Goal: Task Accomplishment & Management: Manage account settings

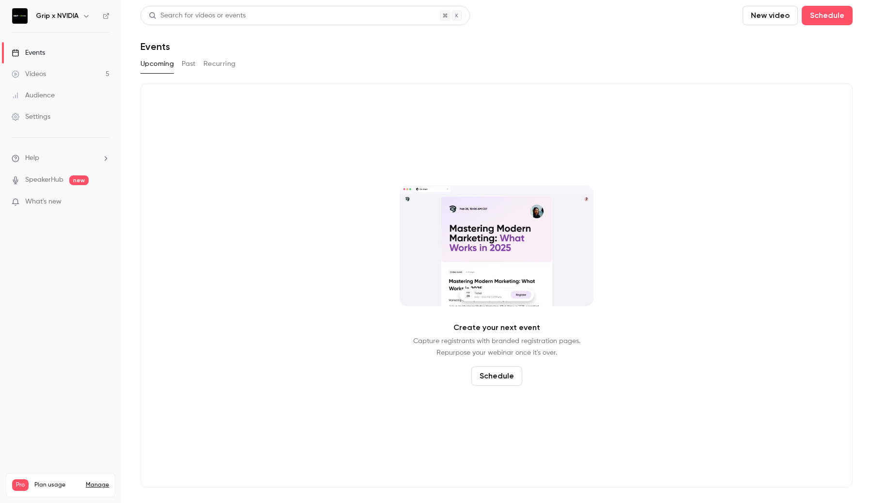
click at [57, 46] on link "Events" at bounding box center [60, 52] width 121 height 21
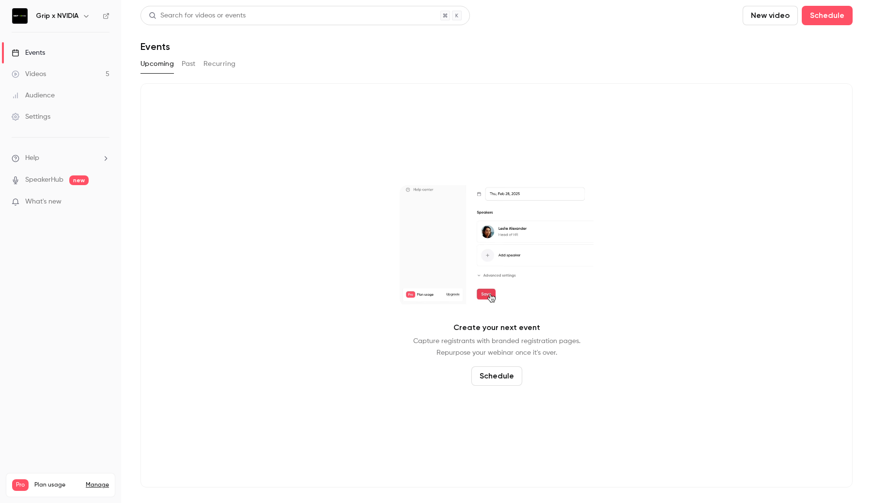
click at [57, 57] on link "Events" at bounding box center [60, 52] width 121 height 21
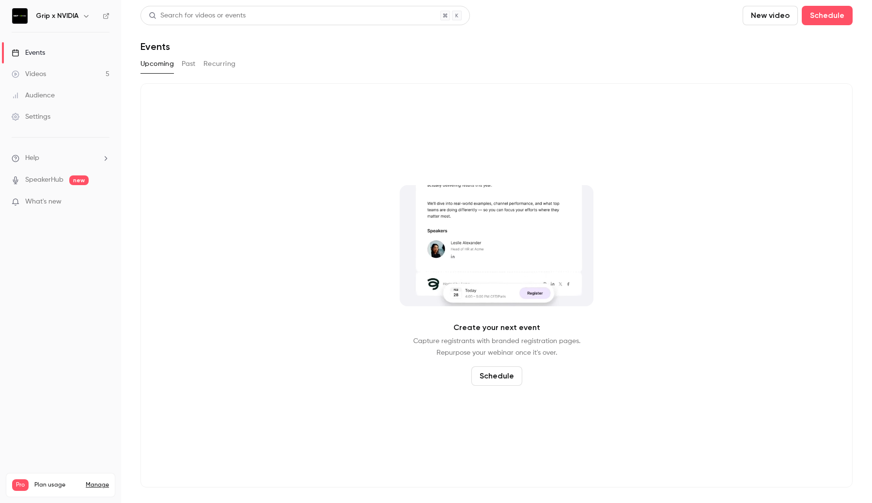
click at [189, 64] on button "Past" at bounding box center [189, 64] width 14 height 16
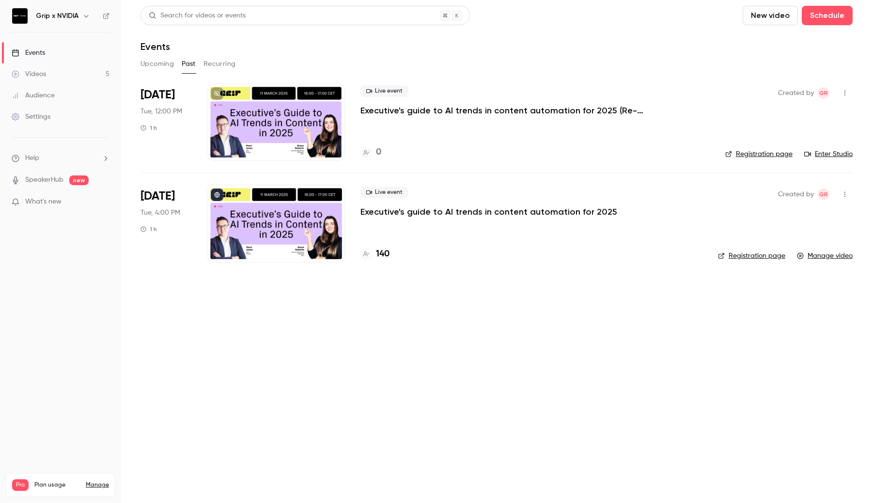
click at [259, 124] on div at bounding box center [276, 122] width 138 height 78
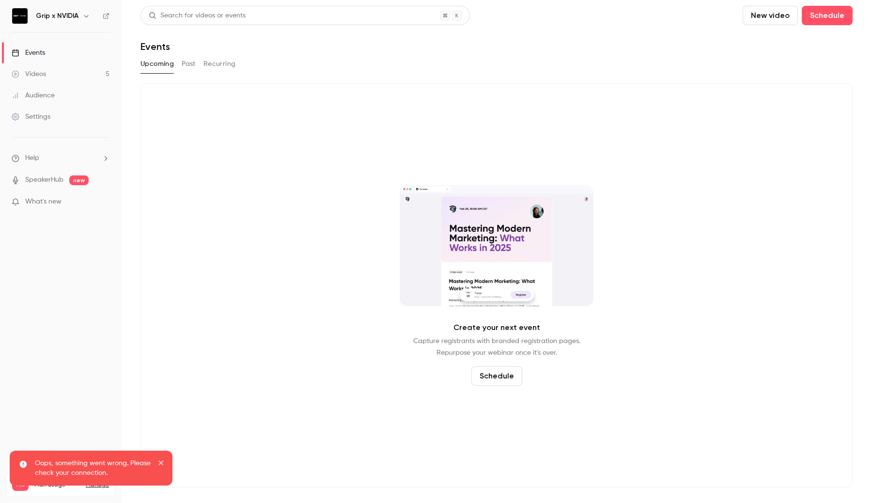
click at [83, 79] on link "Videos 5" at bounding box center [60, 73] width 121 height 21
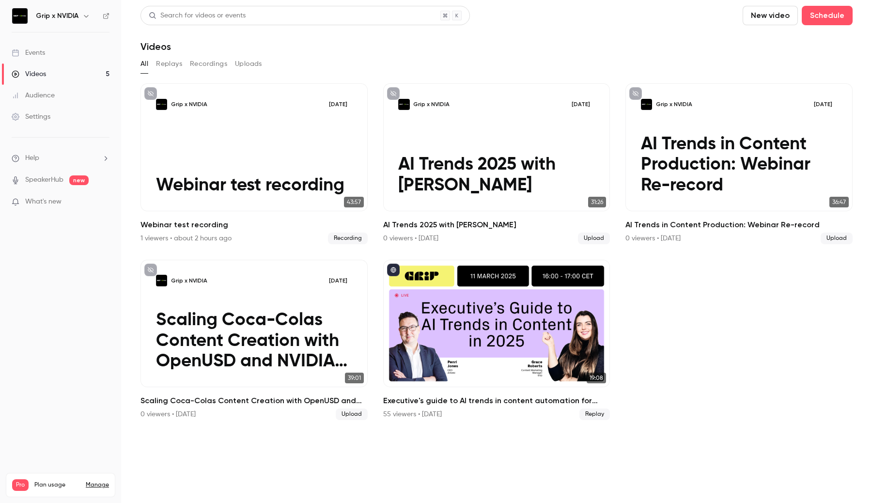
click at [94, 21] on div "Grip x NVIDIA" at bounding box center [65, 16] width 59 height 12
click at [73, 76] on link "Videos 5" at bounding box center [60, 73] width 121 height 21
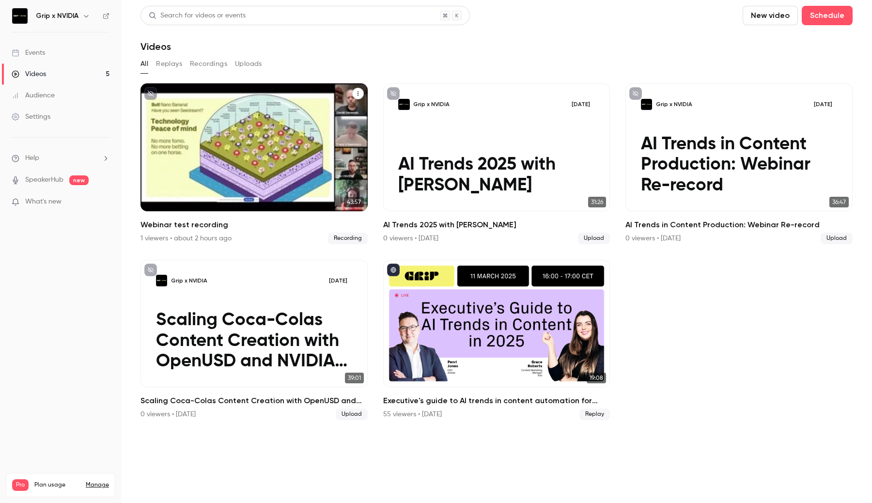
click at [215, 138] on div "Grip x NVIDIA Oct 10 Webinar test recording" at bounding box center [253, 147] width 227 height 128
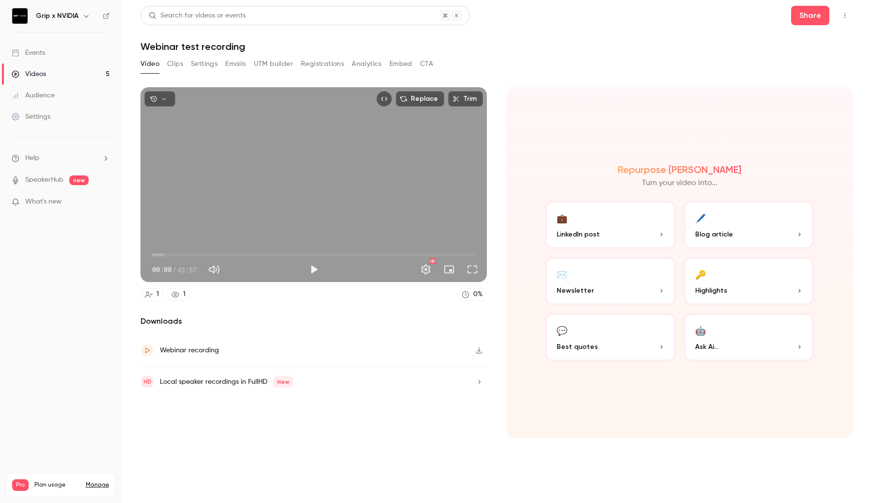
click at [302, 277] on div "00:00 00:00 / 43:57 HD" at bounding box center [313, 261] width 346 height 41
click at [311, 270] on button "Play" at bounding box center [313, 269] width 19 height 19
click at [273, 257] on span "16:24" at bounding box center [313, 255] width 323 height 16
click at [320, 253] on span "16:24" at bounding box center [313, 255] width 323 height 16
click at [312, 272] on button "Pause" at bounding box center [313, 269] width 19 height 19
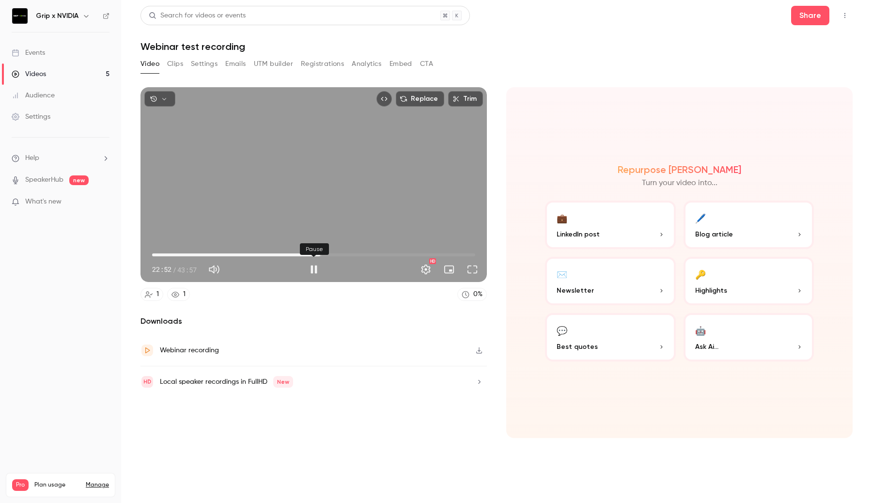
type input "******"
click at [479, 353] on icon "button" at bounding box center [479, 350] width 8 height 7
click at [420, 97] on button "Replace" at bounding box center [420, 99] width 48 height 16
type input "*"
click at [175, 66] on button "Clips" at bounding box center [175, 64] width 16 height 16
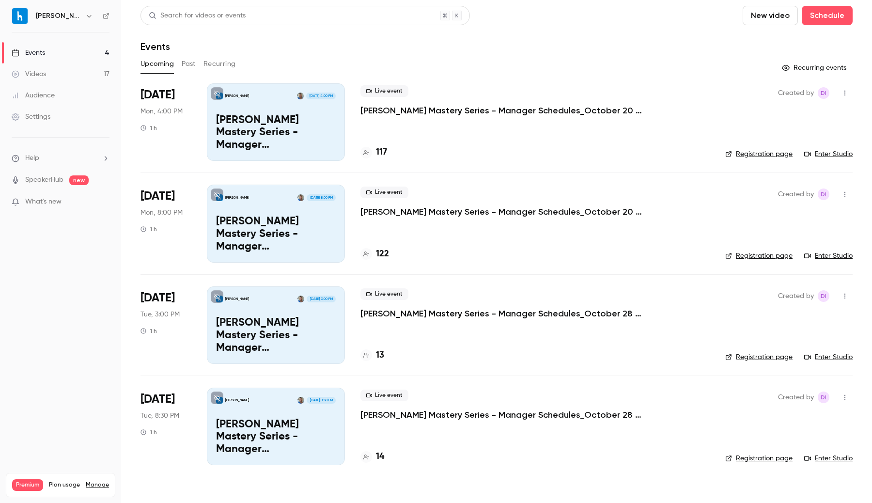
click at [43, 120] on div "Settings" at bounding box center [31, 117] width 39 height 10
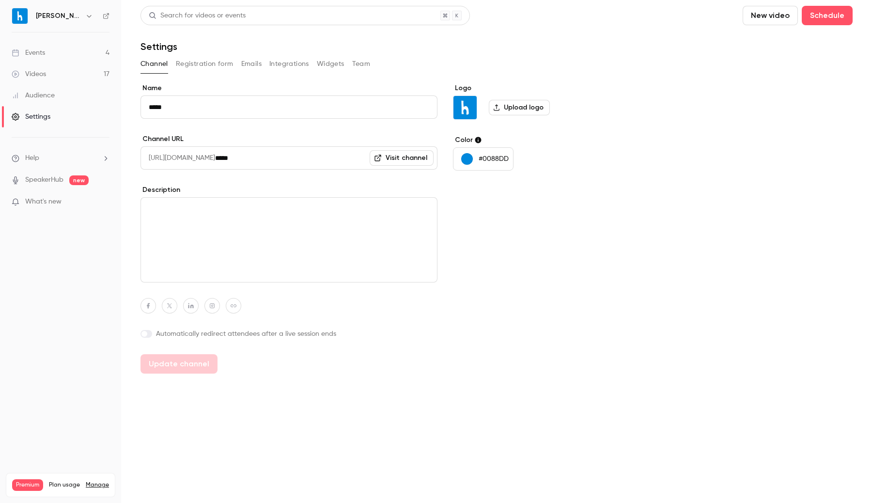
click at [356, 61] on button "Team" at bounding box center [361, 64] width 18 height 16
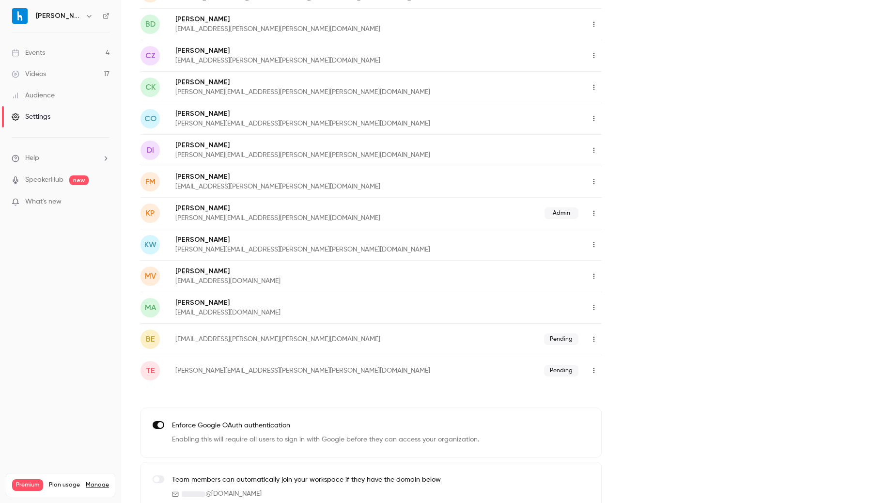
scroll to position [144, 0]
click at [592, 308] on icon "button" at bounding box center [594, 308] width 8 height 7
click at [612, 335] on div "Assign admin role" at bounding box center [647, 333] width 74 height 10
